Goal: Transaction & Acquisition: Subscribe to service/newsletter

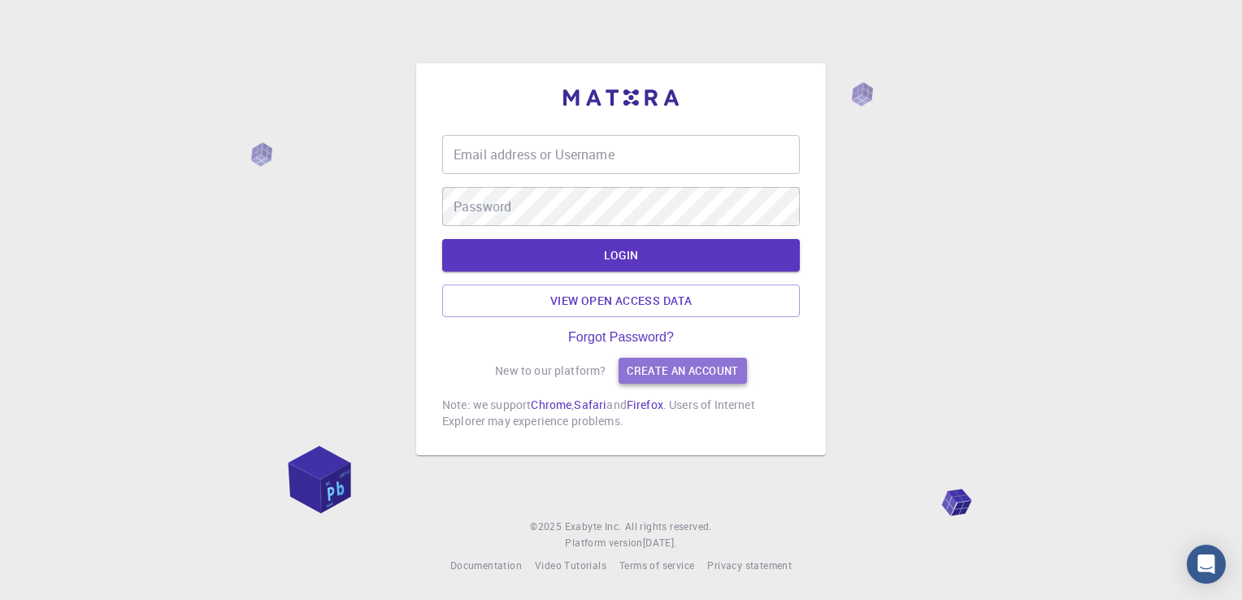
click at [654, 372] on link "Create an account" at bounding box center [683, 371] width 128 height 26
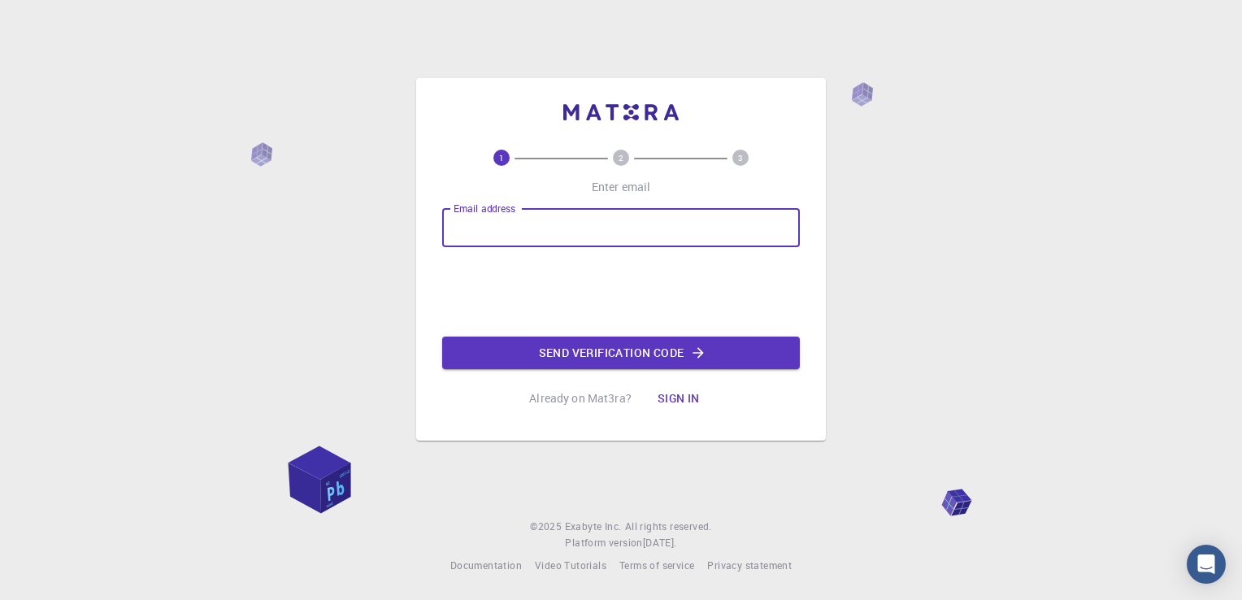
click at [581, 227] on input "Email address" at bounding box center [621, 227] width 358 height 39
type input "[EMAIL_ADDRESS][DOMAIN_NAME]"
click at [618, 357] on button "Send verification code" at bounding box center [621, 353] width 358 height 33
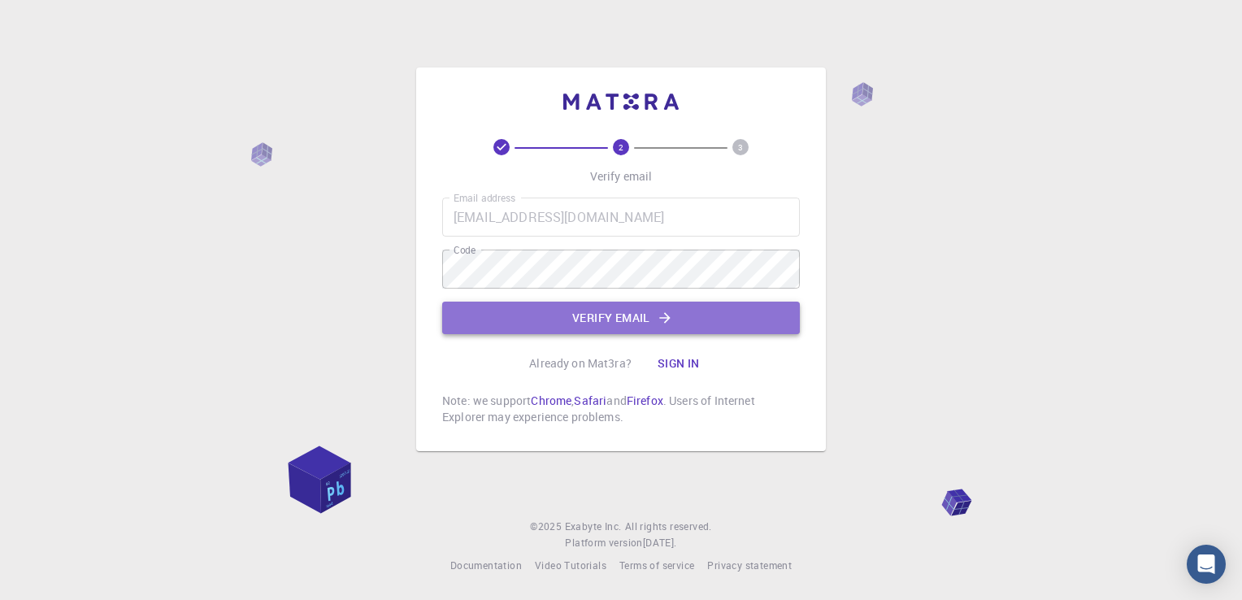
click at [617, 317] on button "Verify email" at bounding box center [621, 318] width 358 height 33
